Goal: Task Accomplishment & Management: Manage account settings

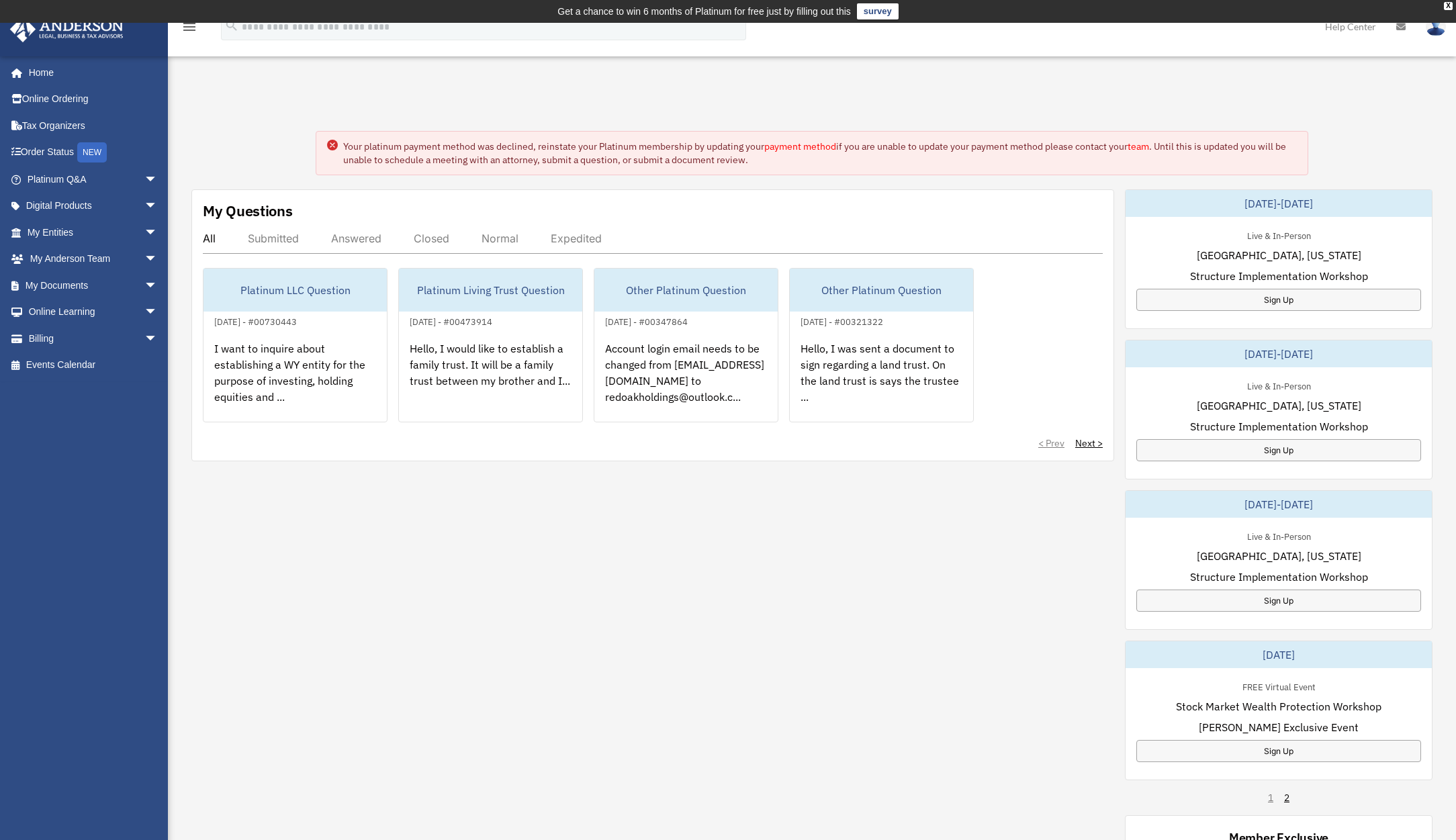
click at [806, 149] on link "payment method" at bounding box center [800, 146] width 72 height 12
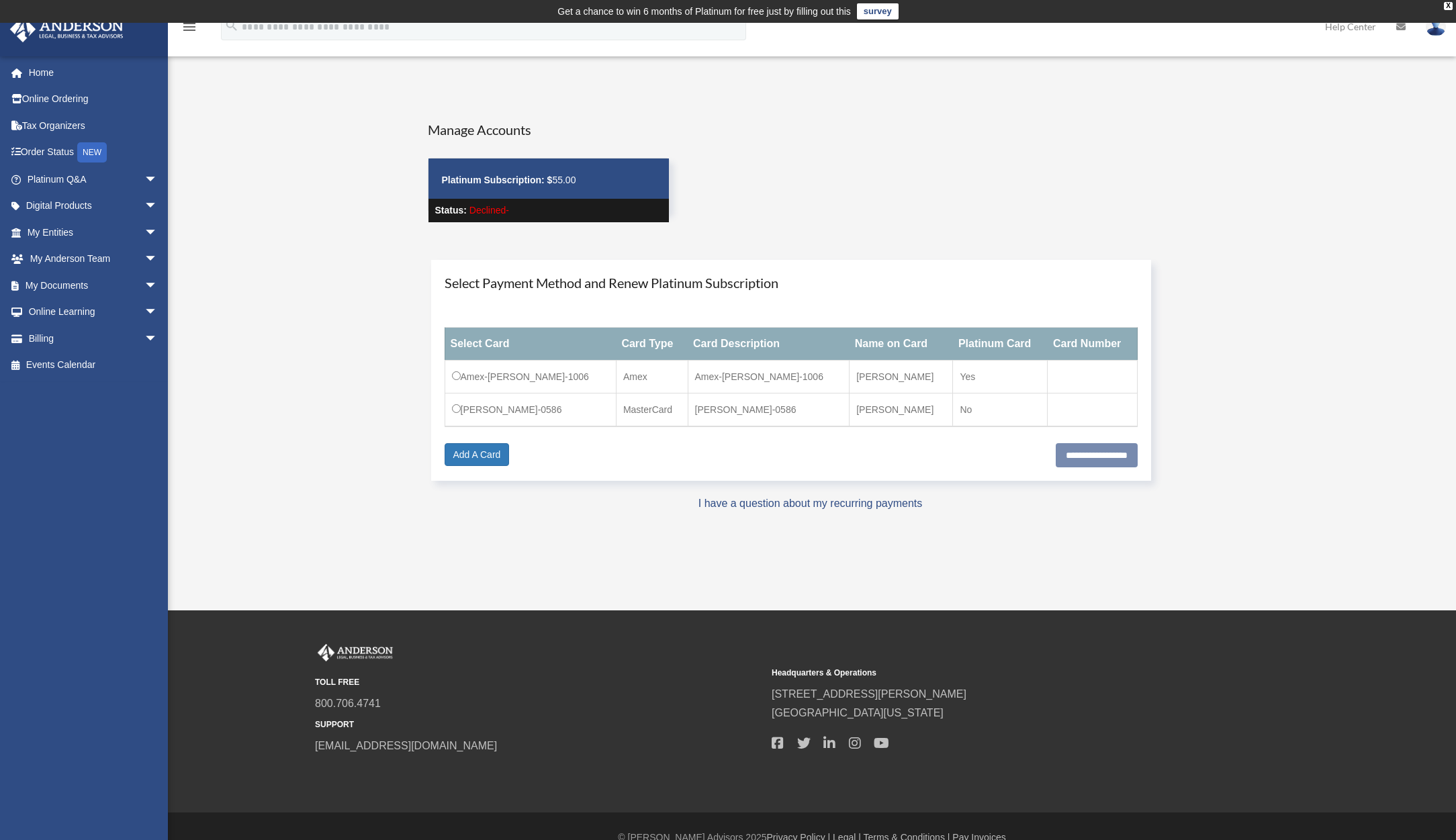
click at [454, 415] on td "[PERSON_NAME]-0586" at bounding box center [530, 410] width 171 height 34
click at [1076, 453] on input "**********" at bounding box center [1096, 456] width 82 height 24
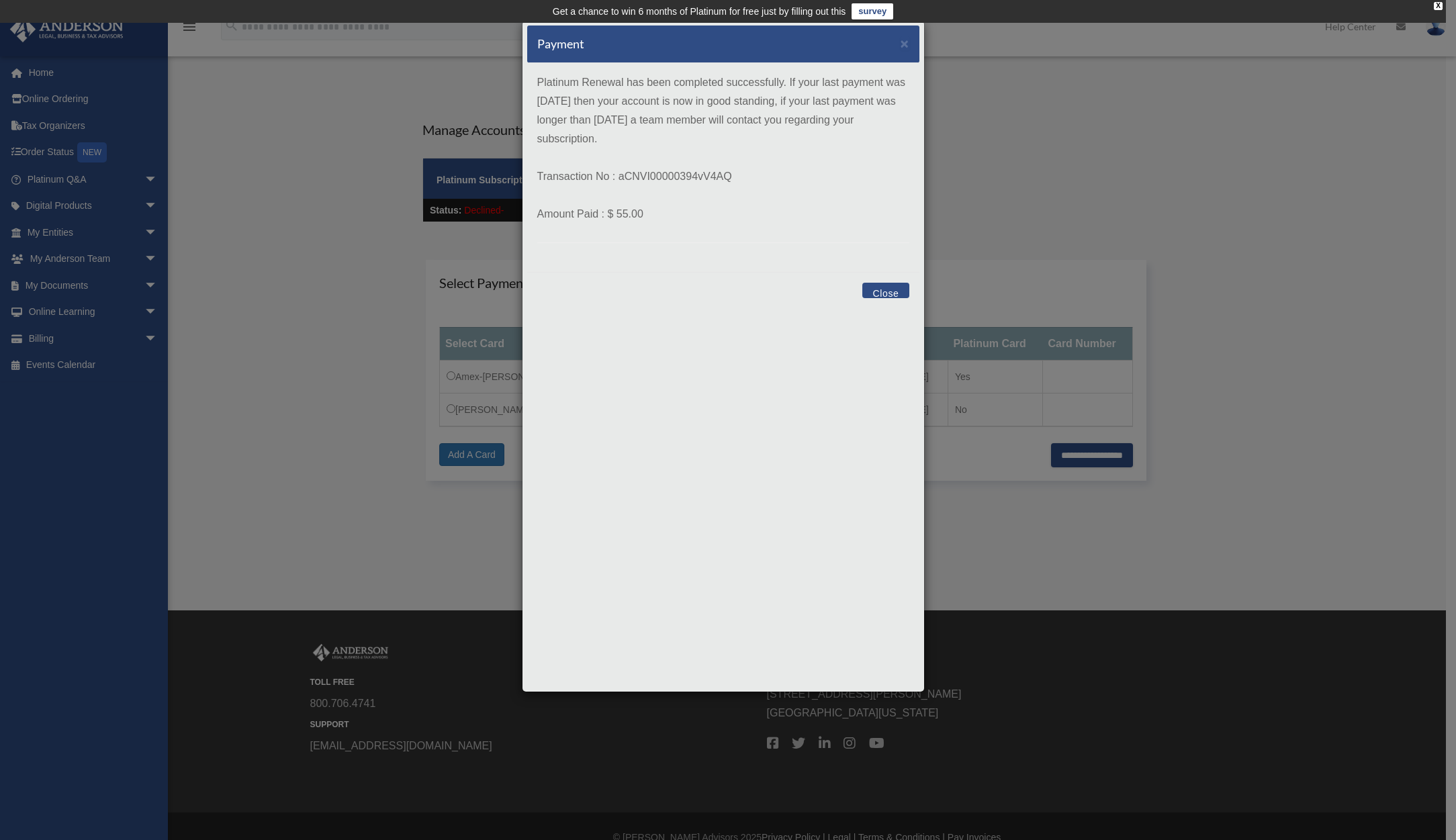
click at [880, 294] on button "Close" at bounding box center [885, 290] width 46 height 15
